Goal: Task Accomplishment & Management: Manage account settings

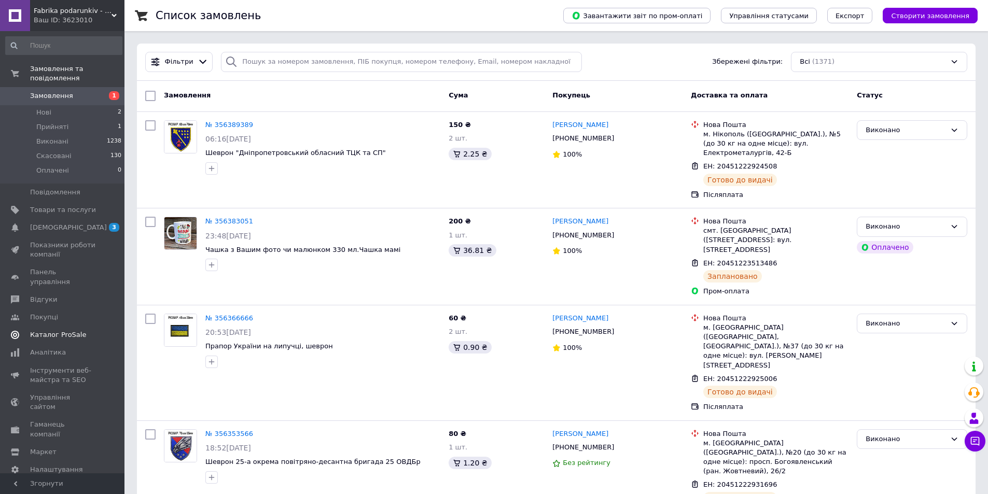
click at [66, 223] on span "[DEMOGRAPHIC_DATA]" at bounding box center [68, 227] width 77 height 9
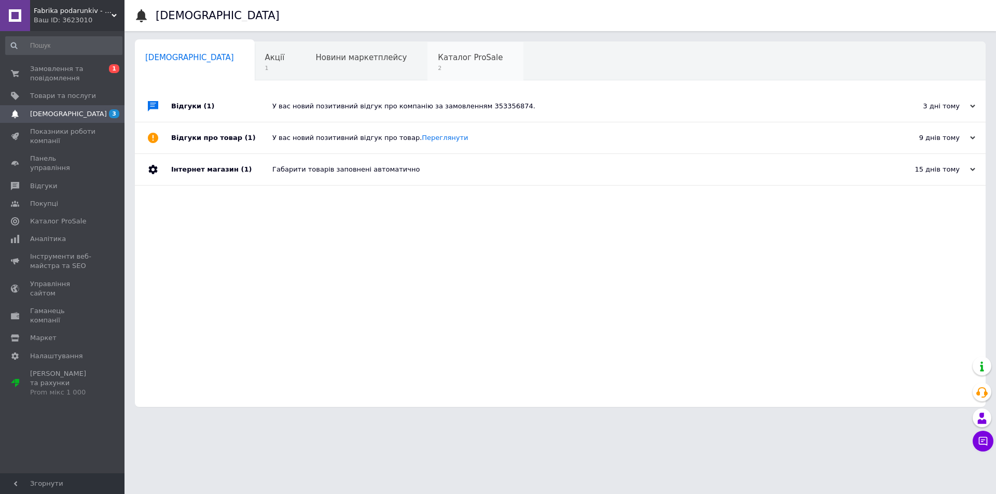
click at [438, 53] on span "Каталог ProSale" at bounding box center [470, 57] width 65 height 9
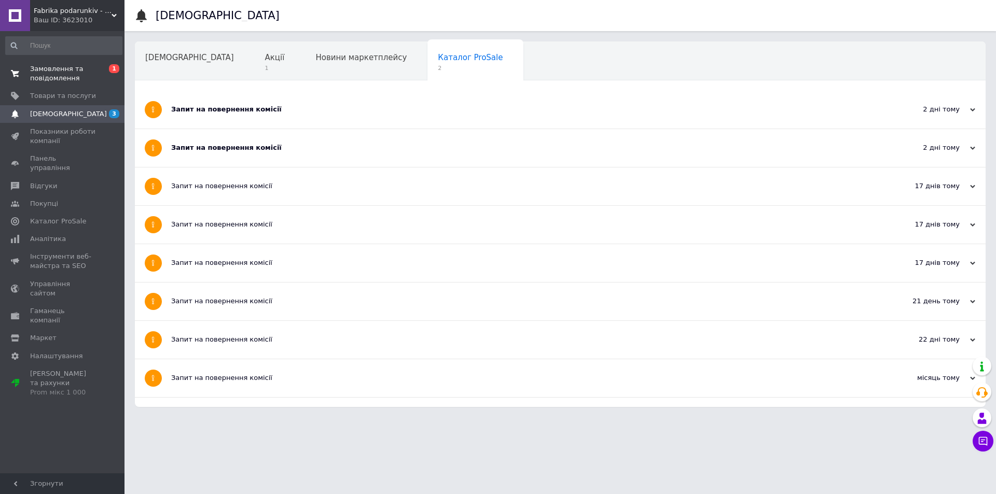
click at [73, 66] on span "Замовлення та повідомлення" at bounding box center [63, 73] width 66 height 19
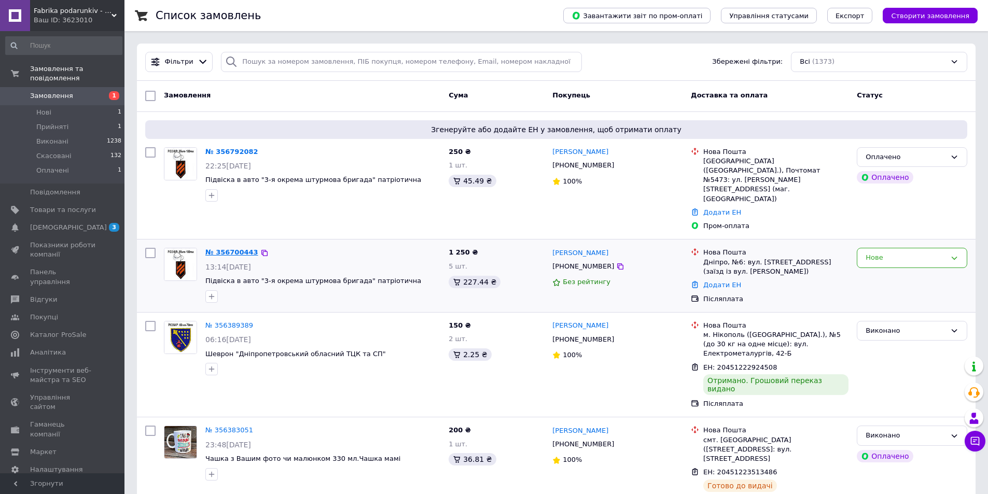
click at [229, 248] on link "№ 356700443" at bounding box center [231, 252] width 53 height 8
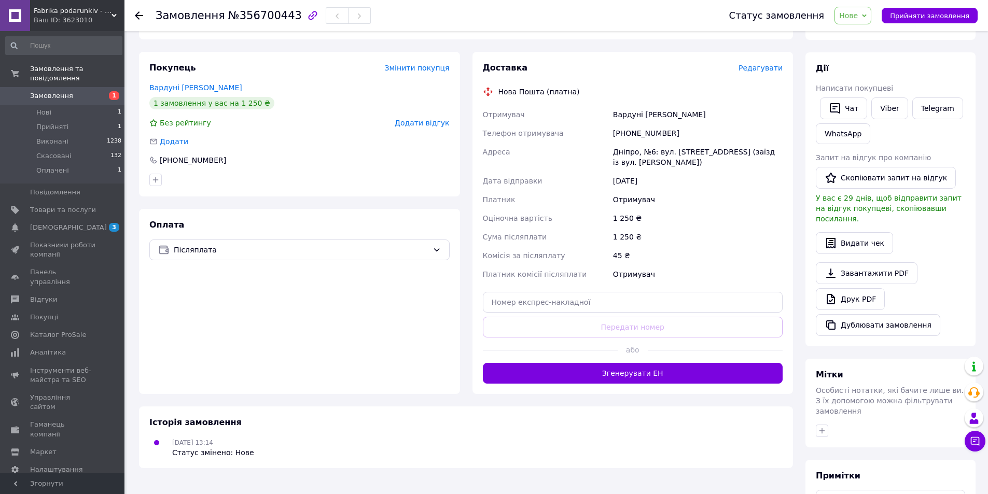
scroll to position [156, 0]
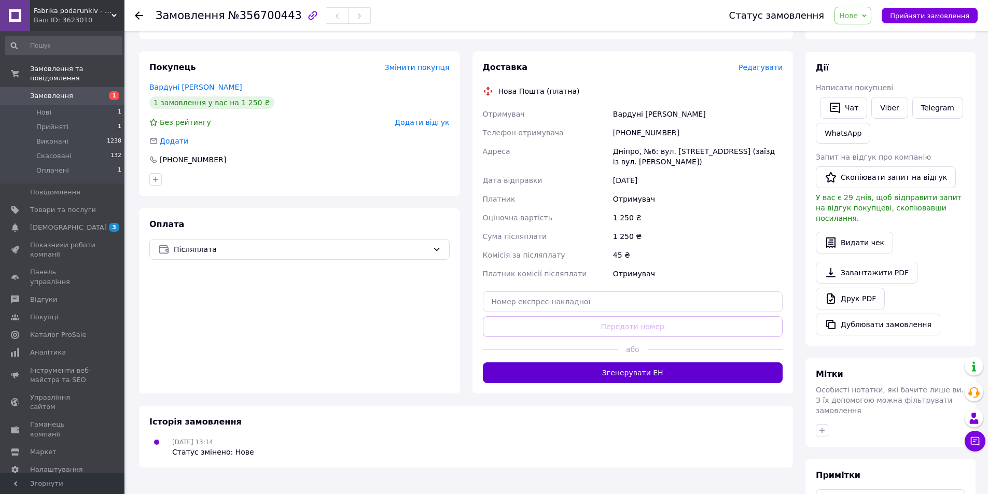
click at [667, 372] on button "Згенерувати ЕН" at bounding box center [633, 372] width 300 height 21
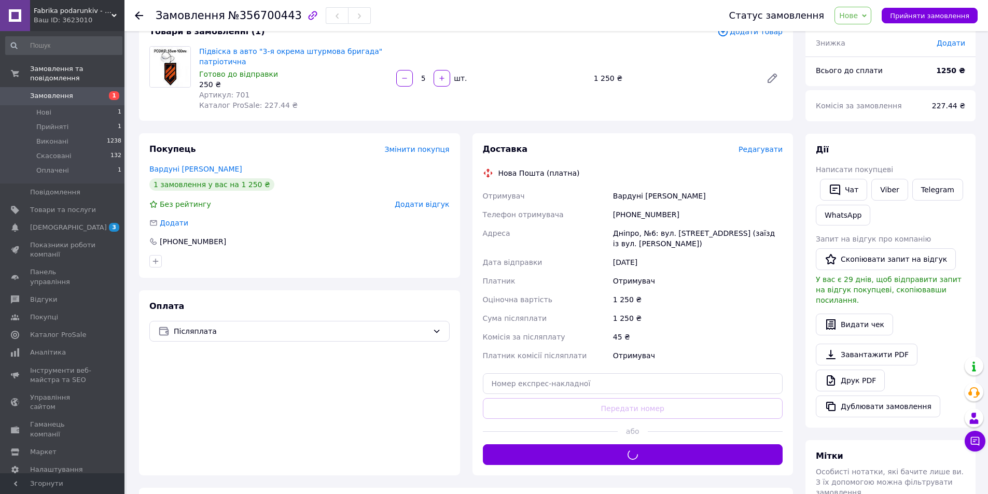
scroll to position [52, 0]
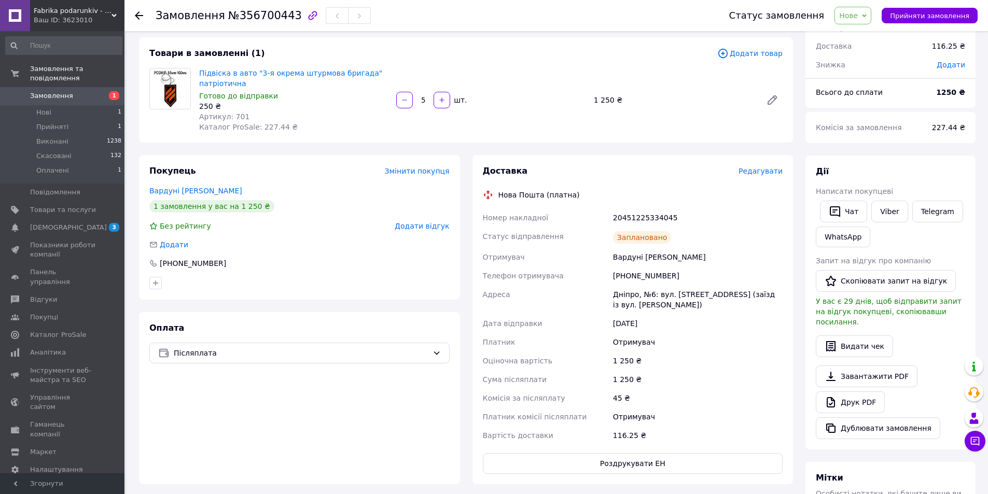
click at [138, 16] on use at bounding box center [139, 15] width 8 height 8
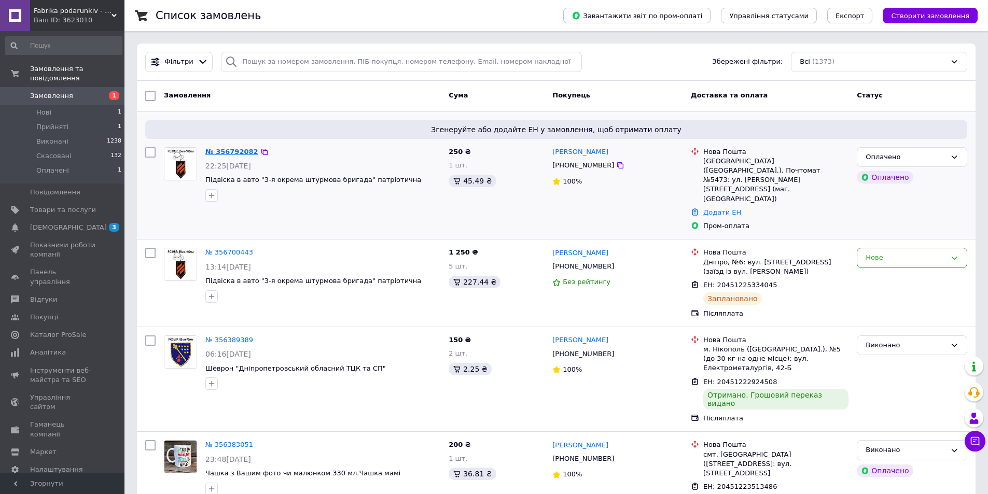
click at [224, 153] on link "№ 356792082" at bounding box center [231, 152] width 53 height 8
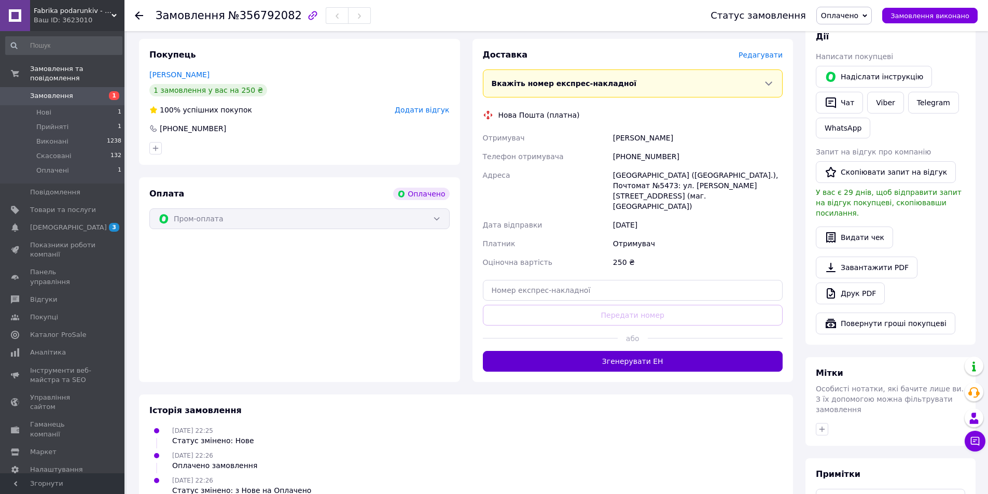
scroll to position [207, 0]
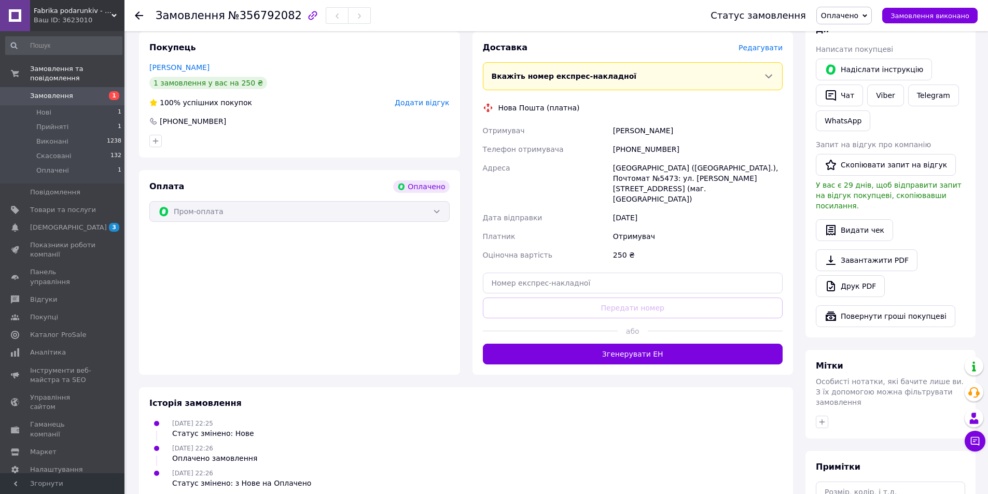
click at [651, 344] on button "Згенерувати ЕН" at bounding box center [633, 354] width 300 height 21
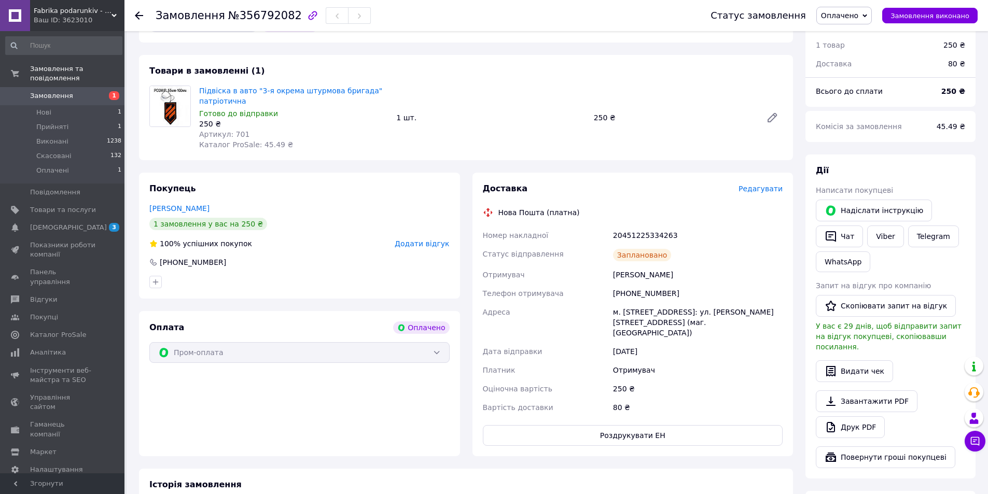
scroll to position [0, 0]
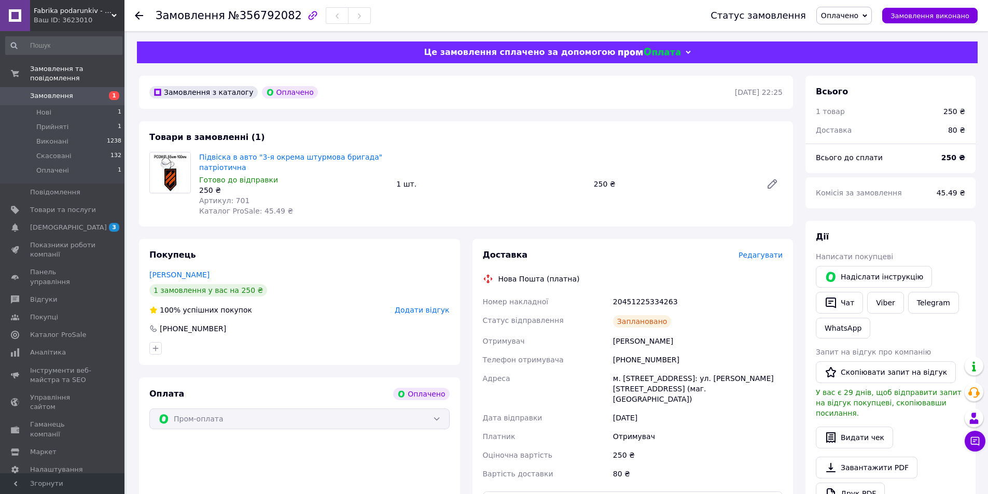
click at [137, 15] on use at bounding box center [139, 15] width 8 height 8
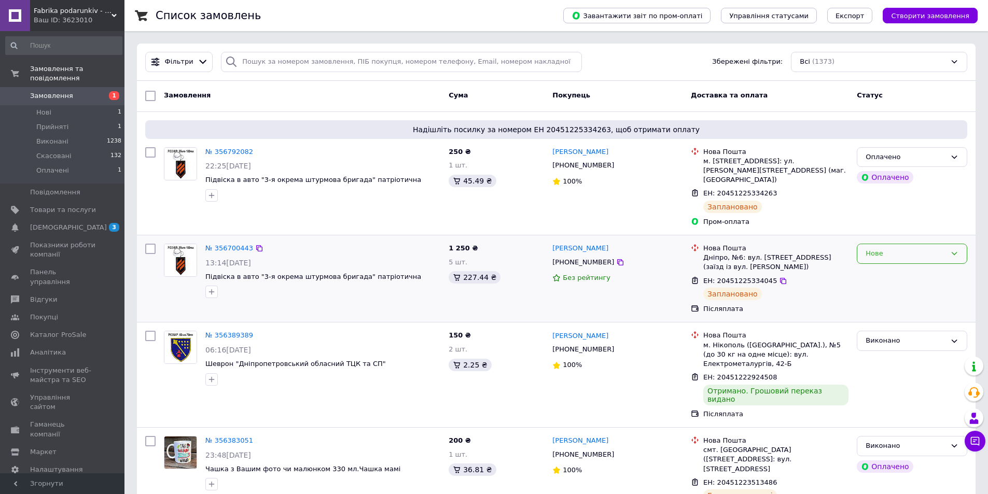
click at [866, 248] on div "Нове" at bounding box center [905, 253] width 80 height 11
click at [883, 266] on li "Прийнято" at bounding box center [911, 275] width 109 height 19
click at [44, 91] on span "Замовлення" at bounding box center [51, 95] width 43 height 9
click at [68, 223] on span "[DEMOGRAPHIC_DATA]" at bounding box center [63, 227] width 66 height 9
